Goal: Task Accomplishment & Management: Manage account settings

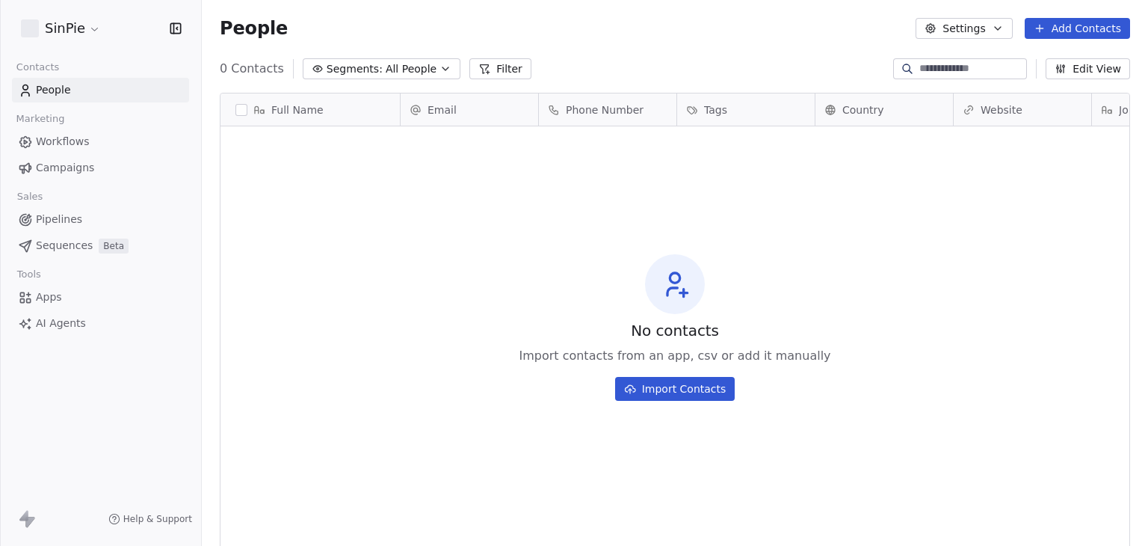
scroll to position [468, 934]
click at [61, 25] on html "SinPie Contacts People Marketing Workflows Campaigns Sales Pipelines Sequences …" at bounding box center [574, 273] width 1148 height 546
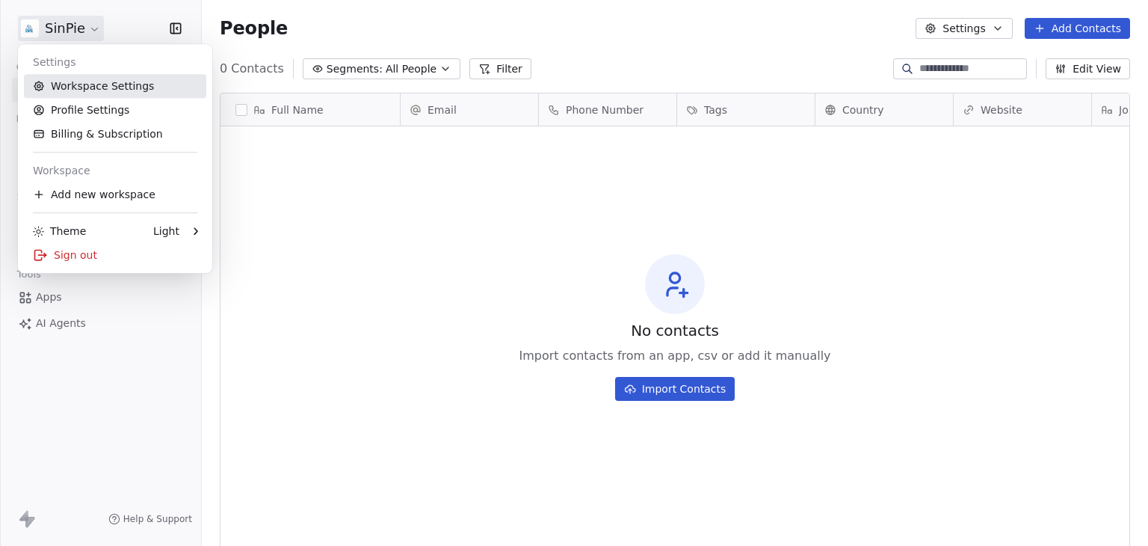
click at [82, 84] on link "Workspace Settings" at bounding box center [115, 86] width 182 height 24
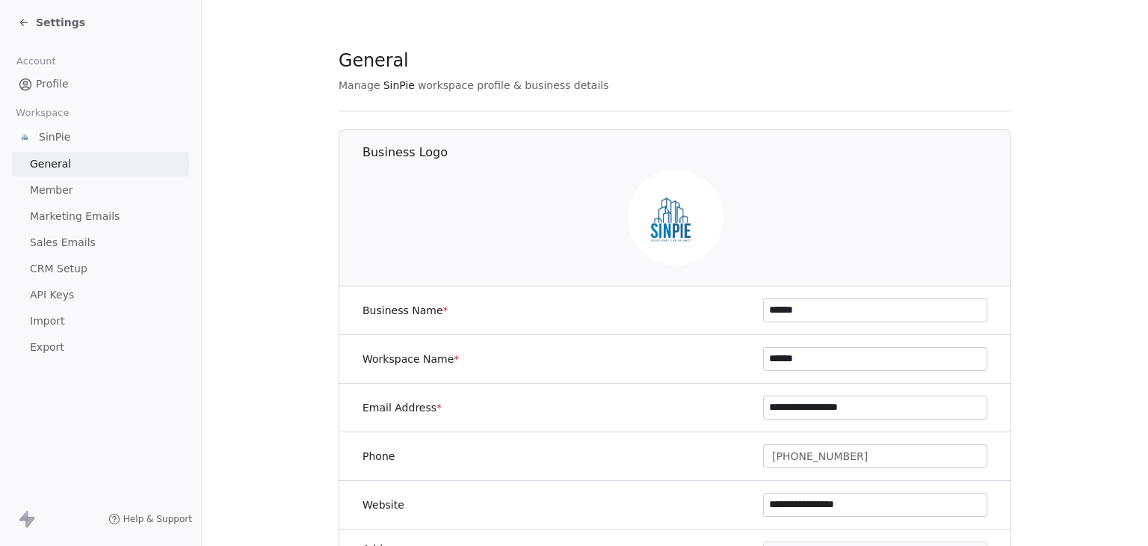
click at [57, 212] on span "Marketing Emails" at bounding box center [75, 217] width 90 height 16
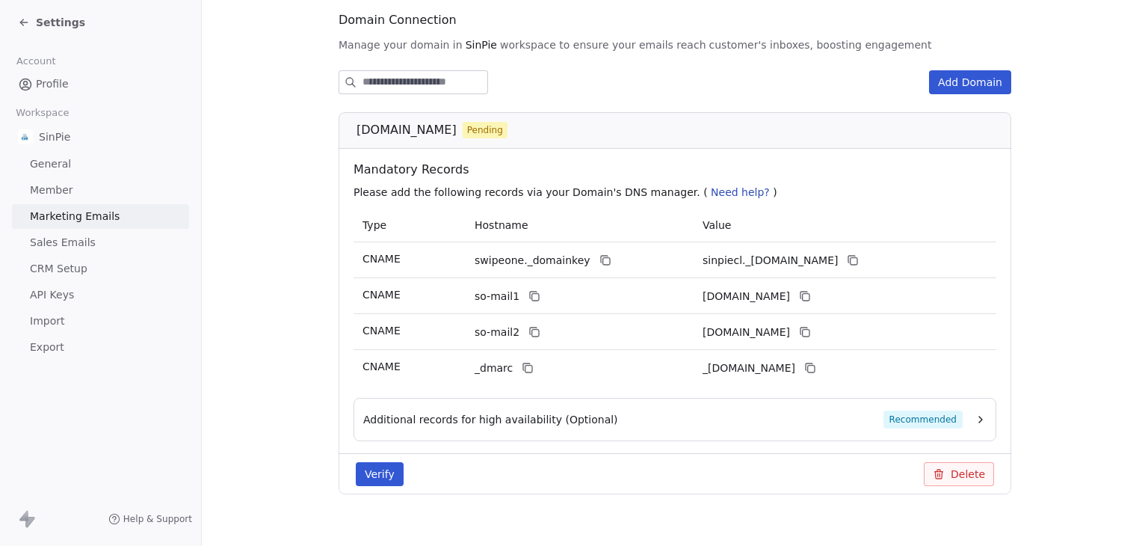
scroll to position [187, 0]
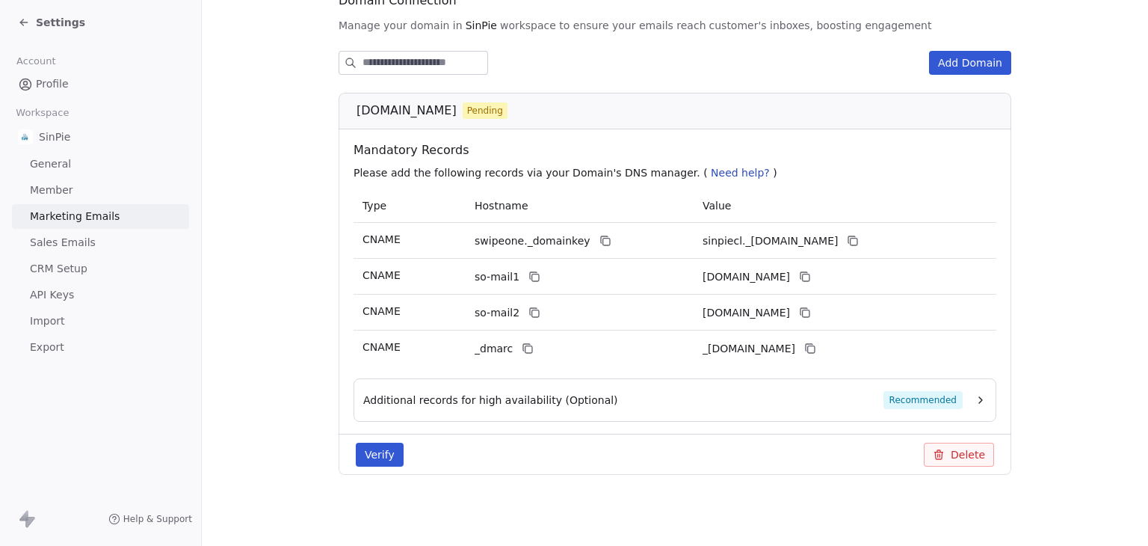
click at [366, 460] on button "Verify" at bounding box center [380, 454] width 48 height 24
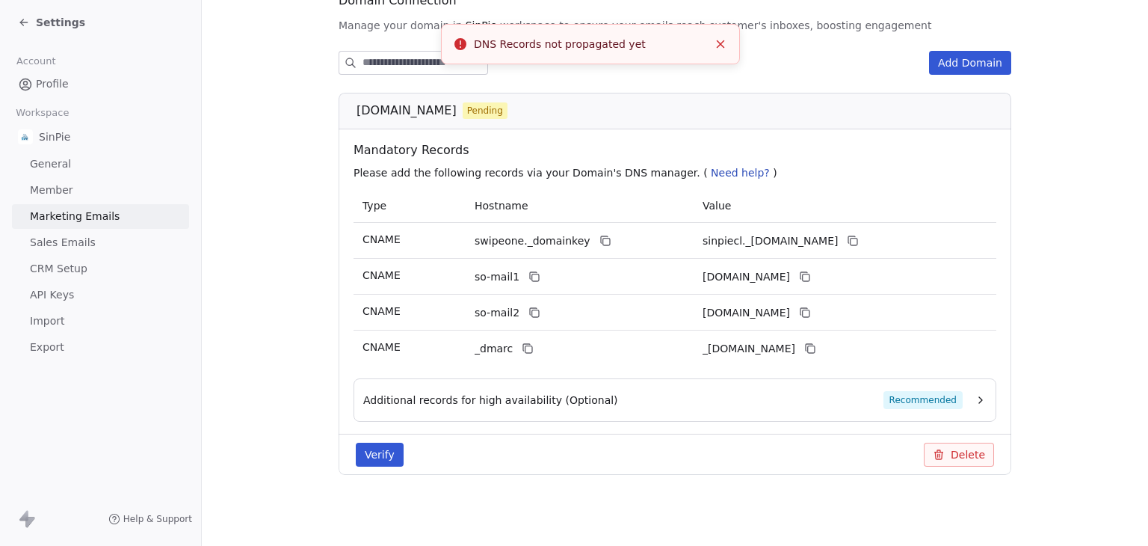
click at [371, 460] on button "Verify" at bounding box center [380, 454] width 48 height 24
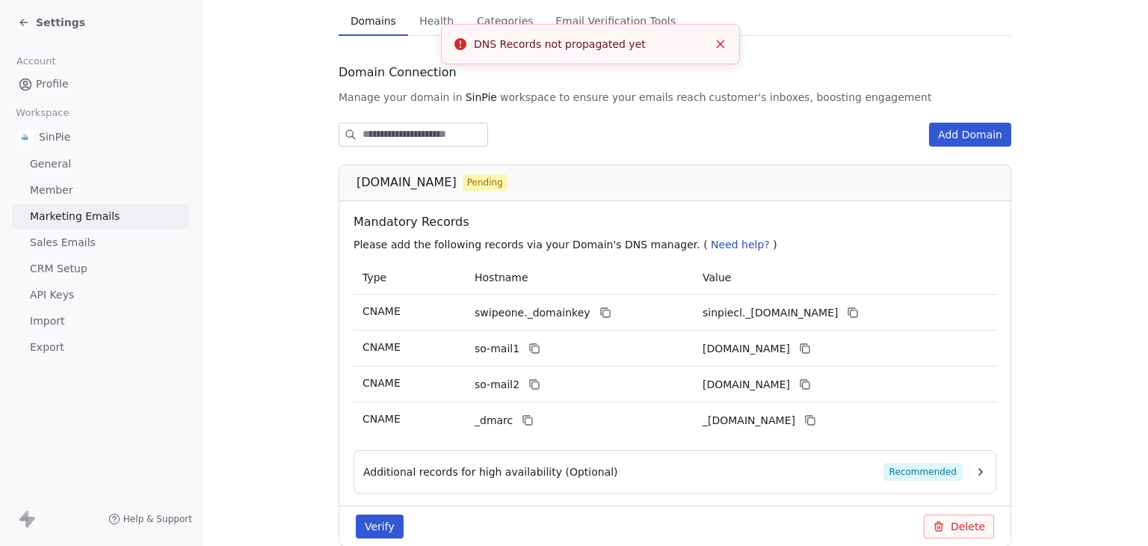
scroll to position [112, 0]
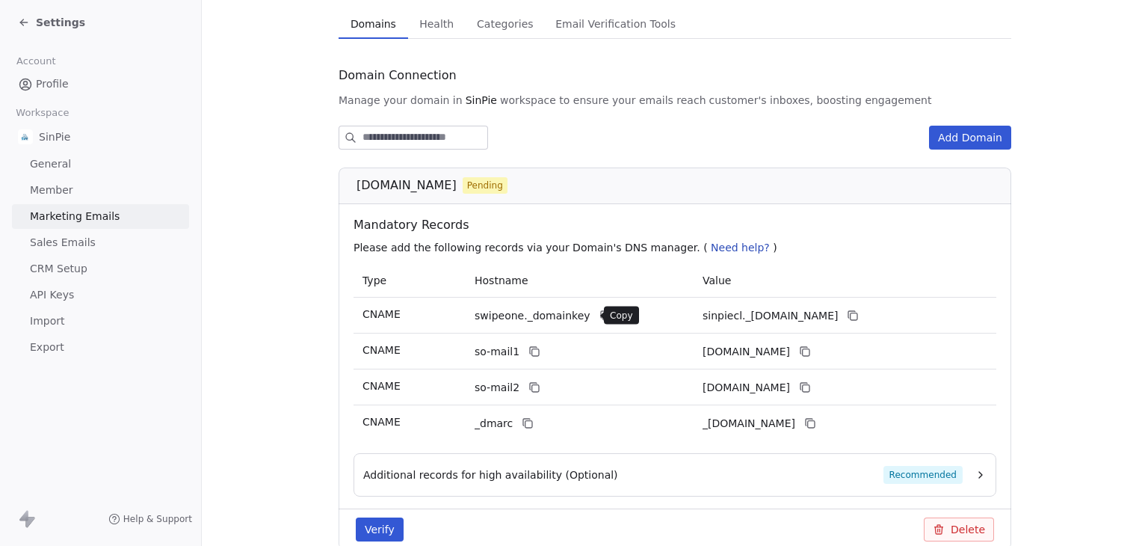
click at [596, 318] on button at bounding box center [605, 315] width 18 height 18
drag, startPoint x: 347, startPoint y: 182, endPoint x: 395, endPoint y: 186, distance: 48.8
click at [395, 186] on div "[DOMAIN_NAME] Pending" at bounding box center [675, 185] width 673 height 37
copy span "[DOMAIN_NAME]"
click at [55, 20] on span "Settings" at bounding box center [60, 22] width 49 height 15
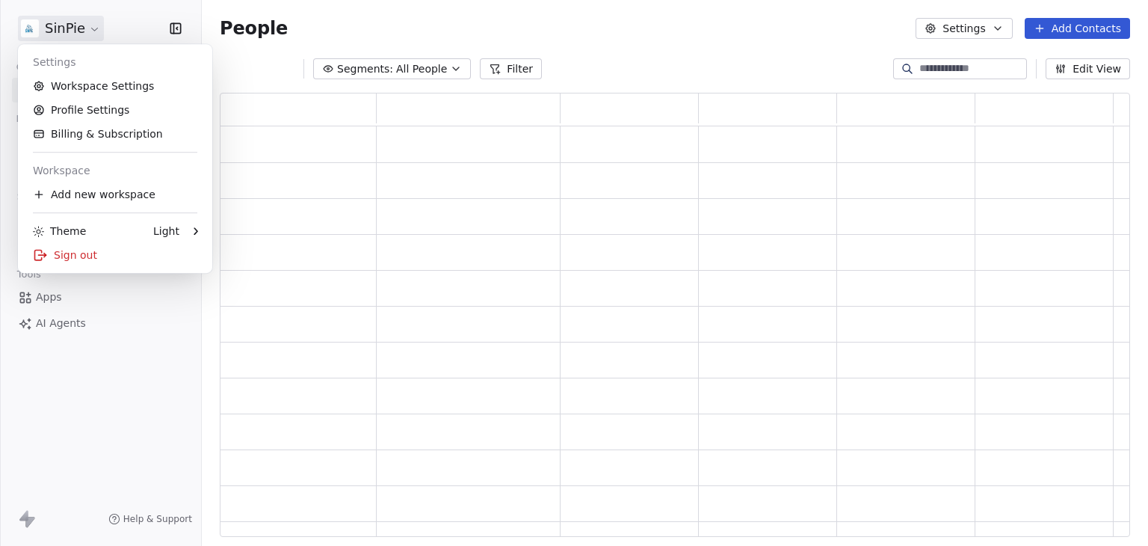
scroll to position [432, 898]
click at [58, 26] on html "SinPie Contacts People Marketing Workflows Campaigns Sales Pipelines Sequences …" at bounding box center [574, 273] width 1148 height 546
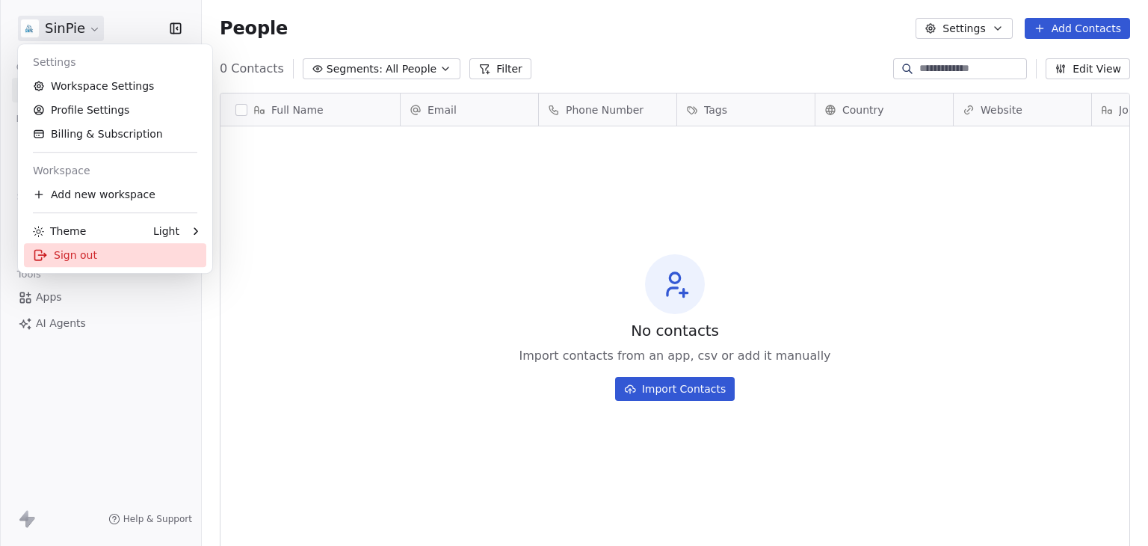
click at [89, 254] on div "Sign out" at bounding box center [115, 255] width 182 height 24
